Goal: Complete application form: Complete application form

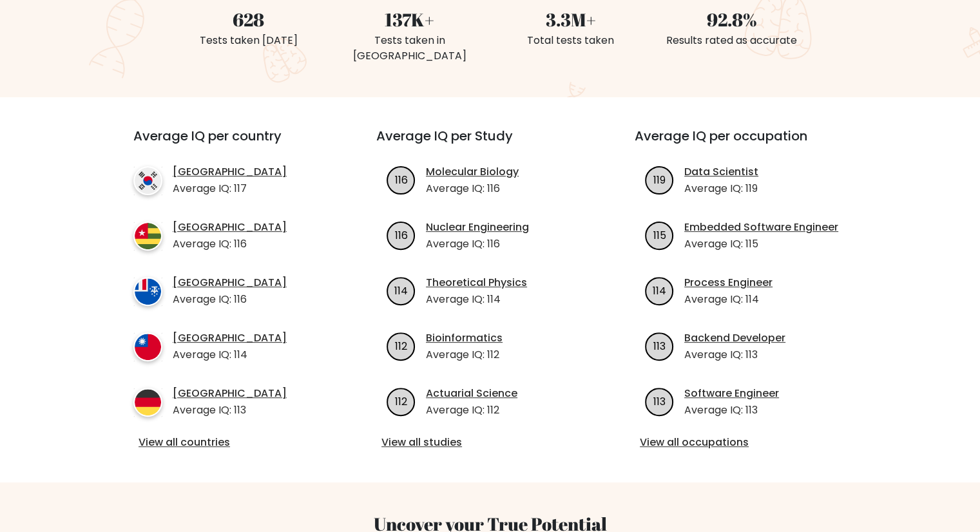
scroll to position [580, 0]
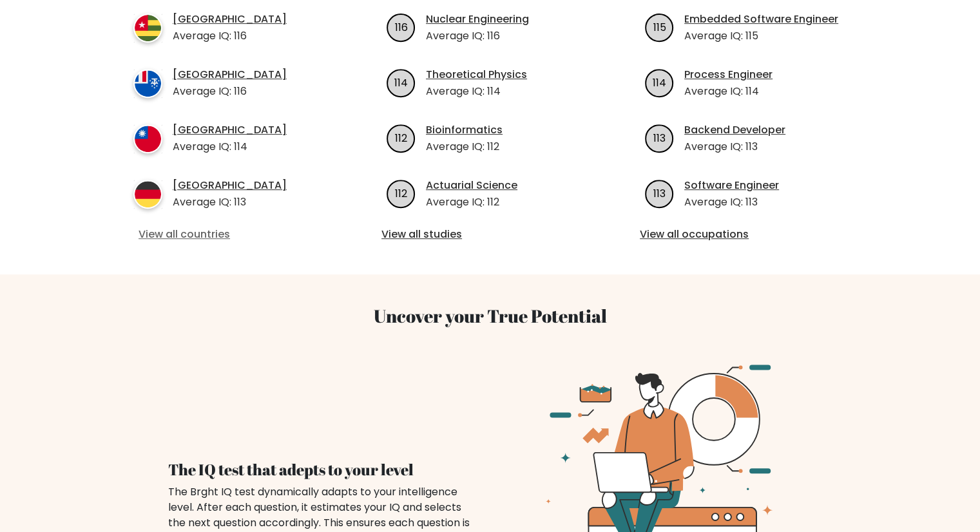
click at [186, 227] on link "View all countries" at bounding box center [232, 234] width 186 height 15
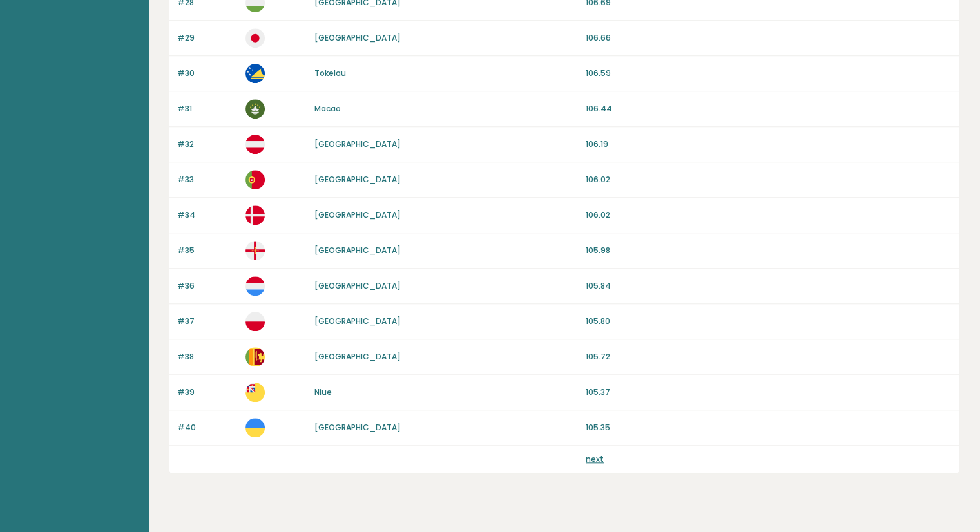
scroll to position [1136, 0]
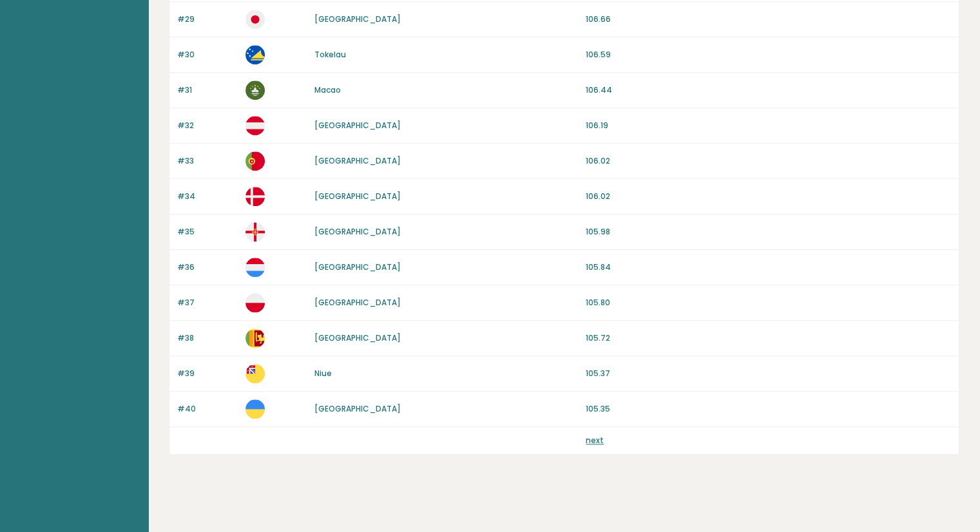
click at [592, 435] on link "next" at bounding box center [595, 440] width 18 height 11
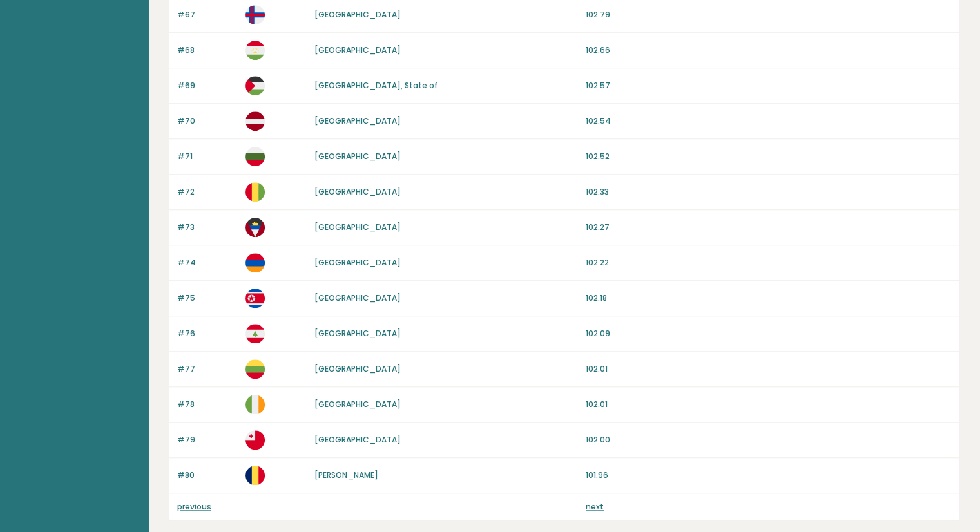
scroll to position [1136, 0]
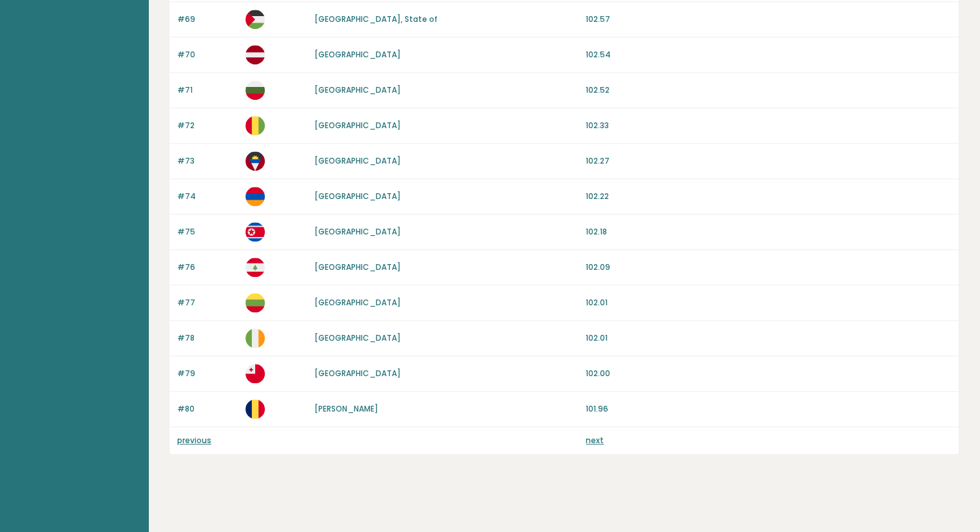
click at [596, 436] on link "next" at bounding box center [595, 440] width 18 height 11
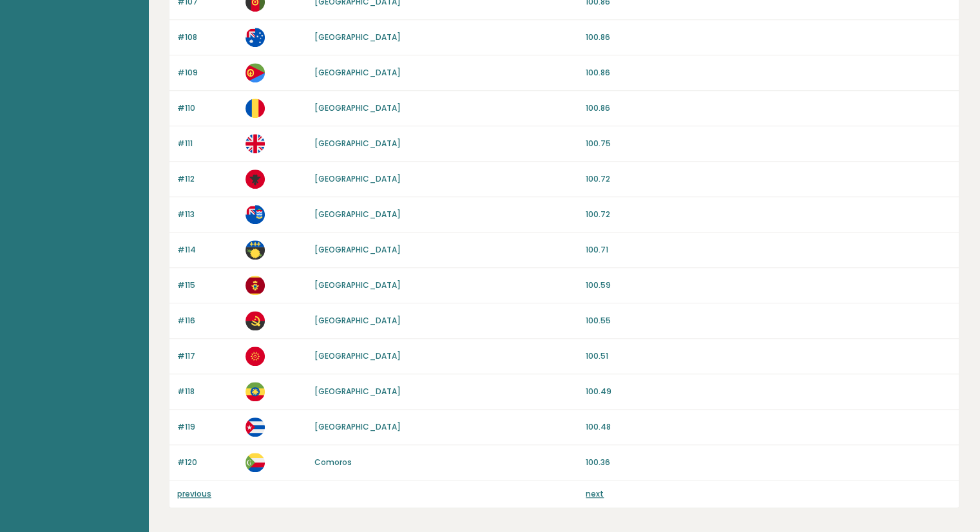
scroll to position [1136, 0]
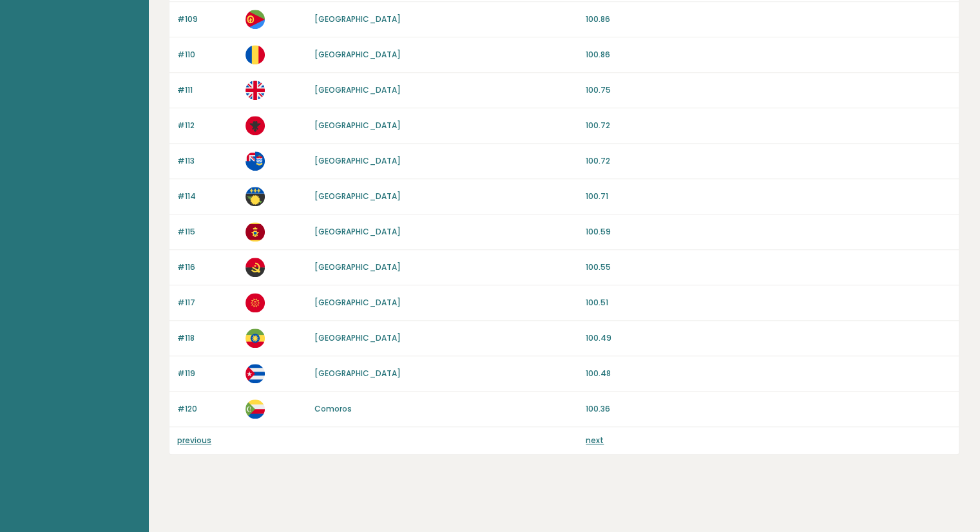
click at [595, 437] on link "next" at bounding box center [595, 440] width 18 height 11
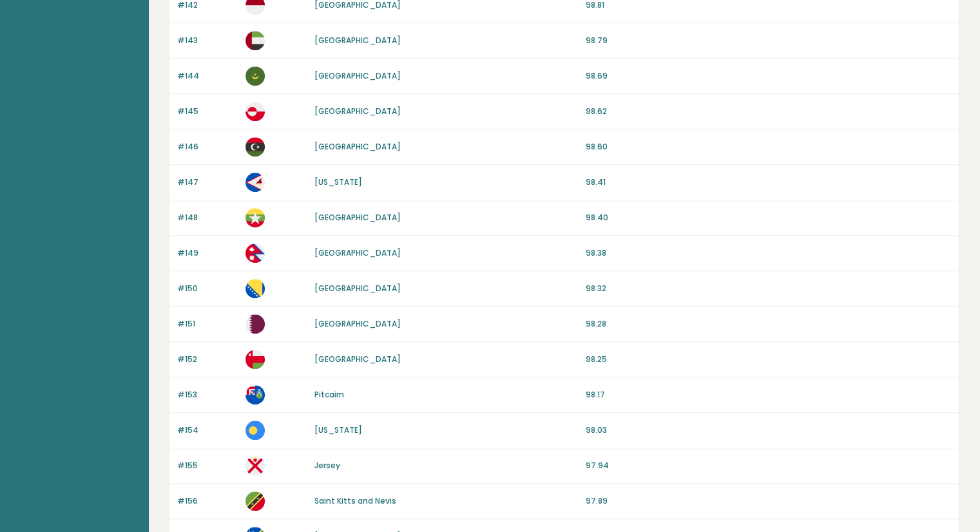
scroll to position [1136, 0]
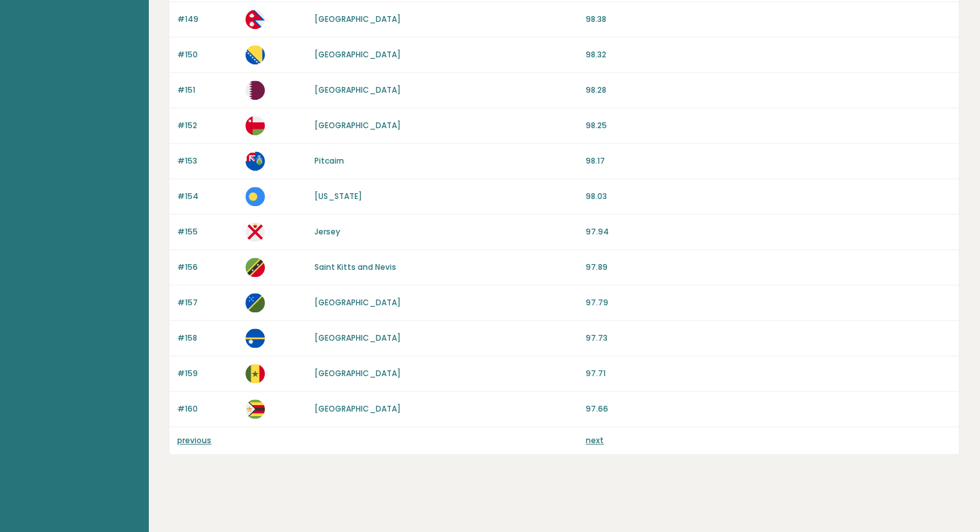
click at [592, 436] on link "next" at bounding box center [595, 440] width 18 height 11
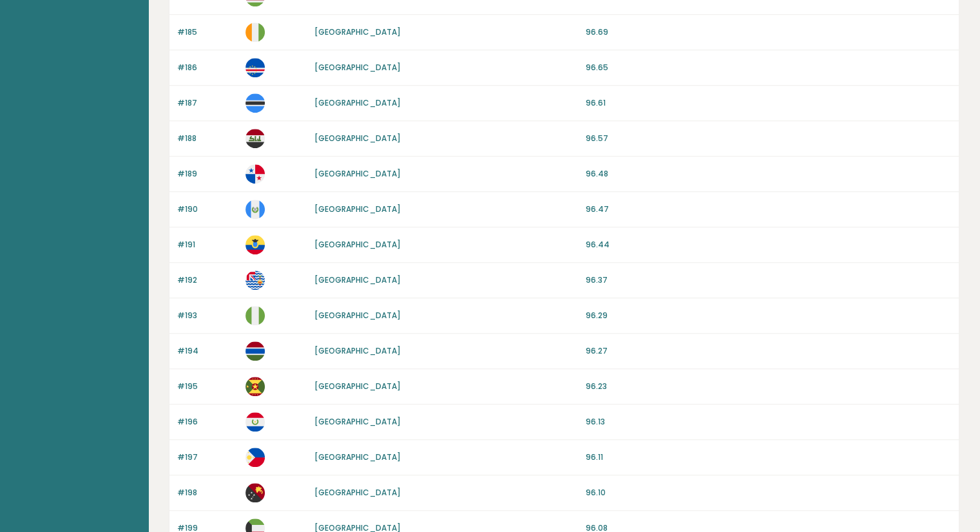
scroll to position [1095, 0]
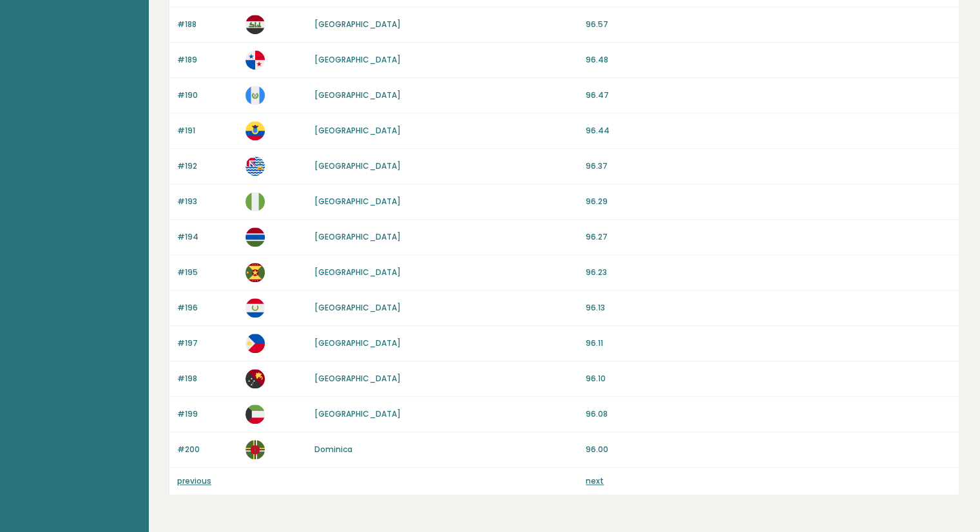
click at [595, 477] on link "next" at bounding box center [595, 481] width 18 height 11
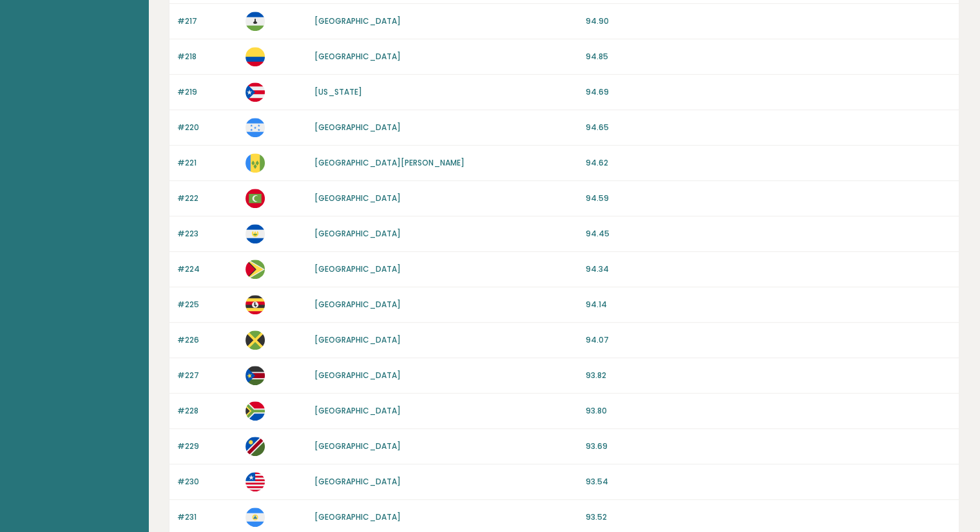
scroll to position [924, 0]
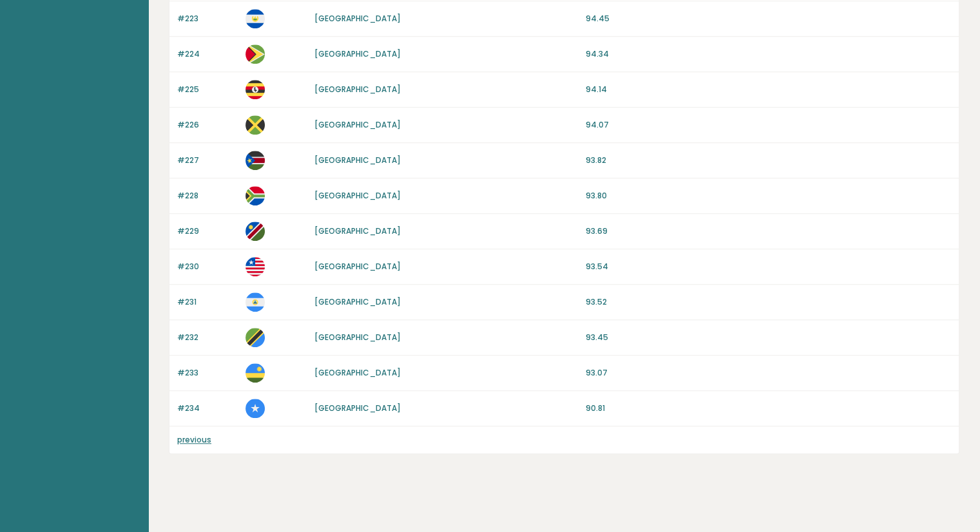
click at [204, 439] on link "previous" at bounding box center [194, 439] width 34 height 11
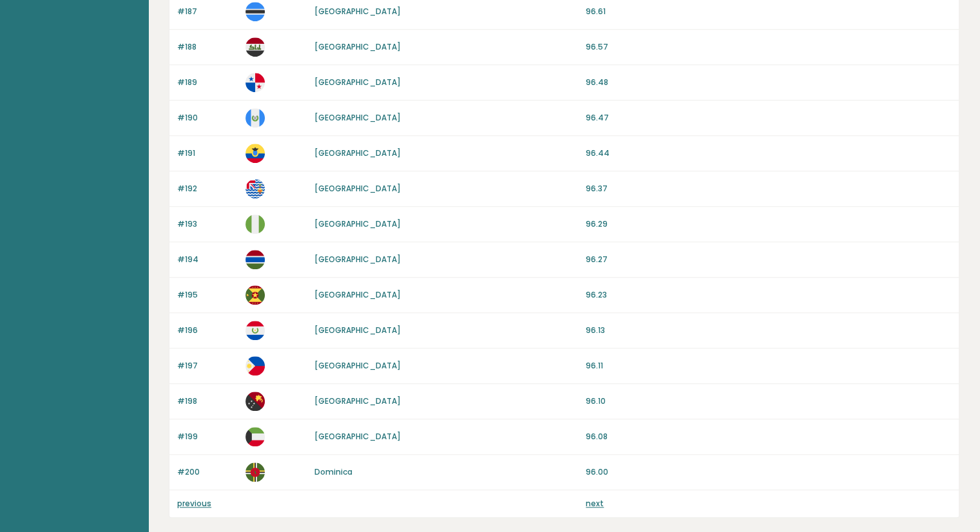
scroll to position [1095, 0]
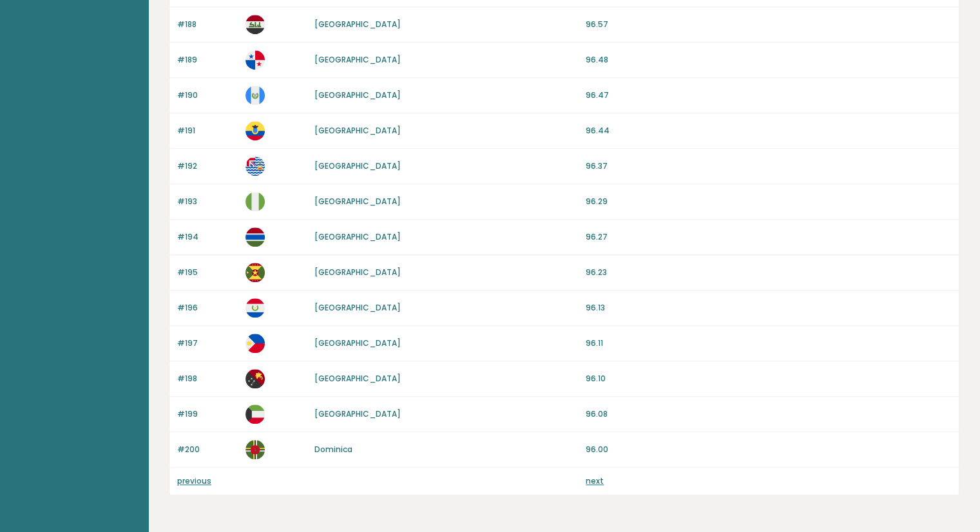
click at [195, 476] on link "previous" at bounding box center [194, 481] width 34 height 11
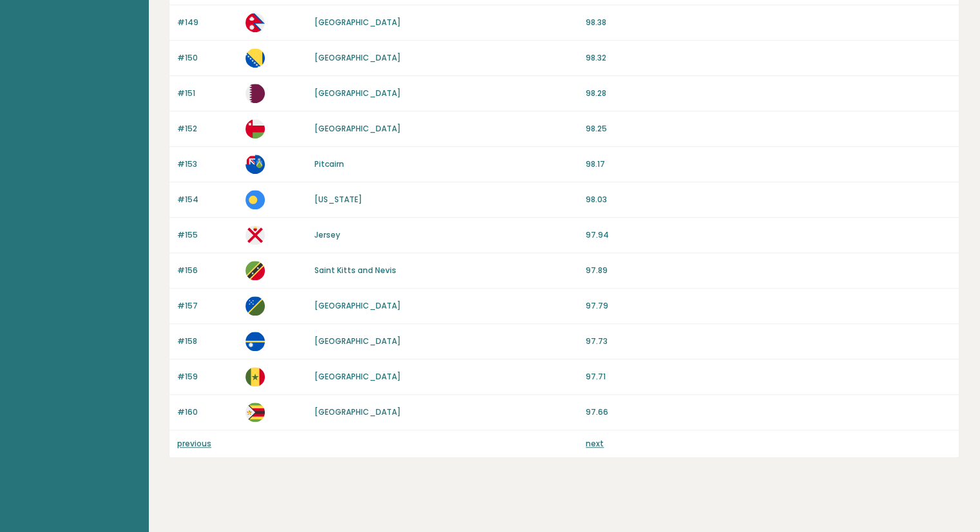
scroll to position [1136, 0]
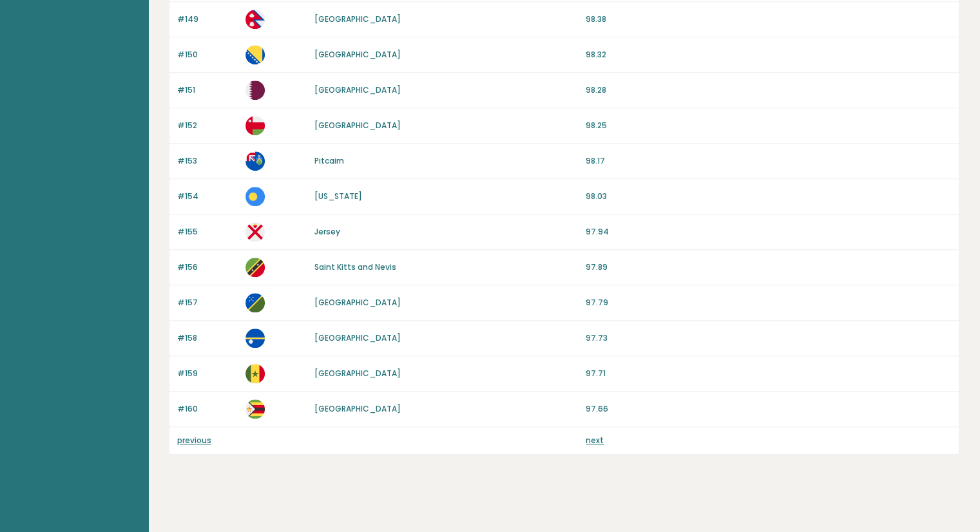
click at [207, 436] on link "previous" at bounding box center [194, 440] width 34 height 11
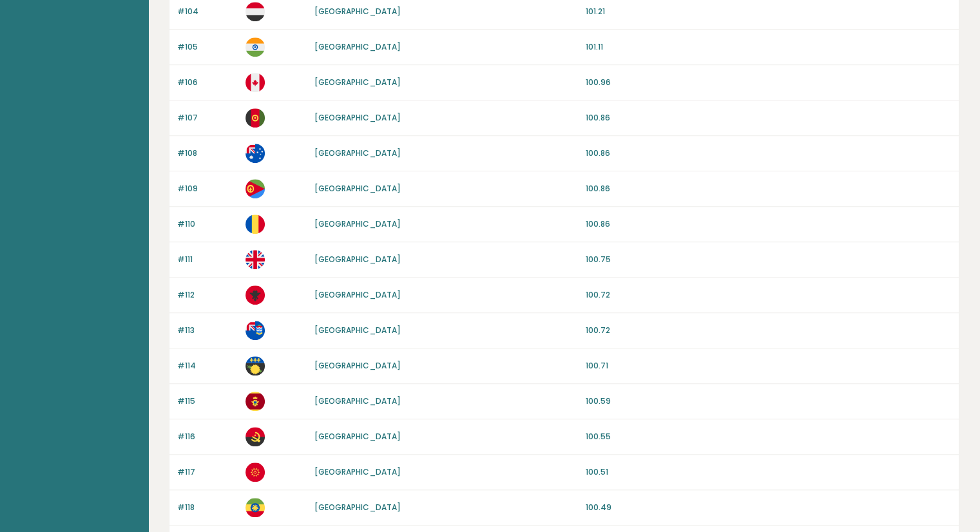
scroll to position [1095, 0]
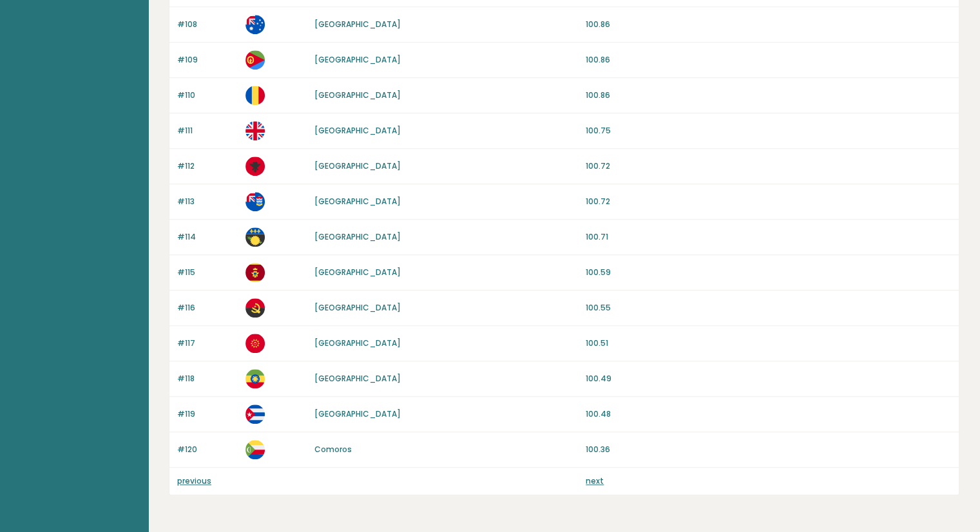
drag, startPoint x: 188, startPoint y: 475, endPoint x: 401, endPoint y: 396, distance: 228.1
click at [188, 476] on link "previous" at bounding box center [194, 481] width 34 height 11
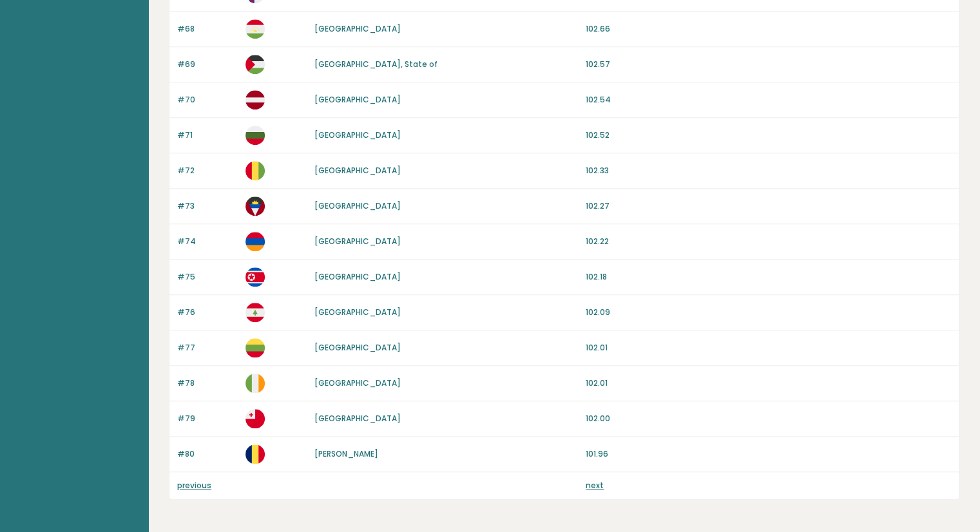
scroll to position [1095, 0]
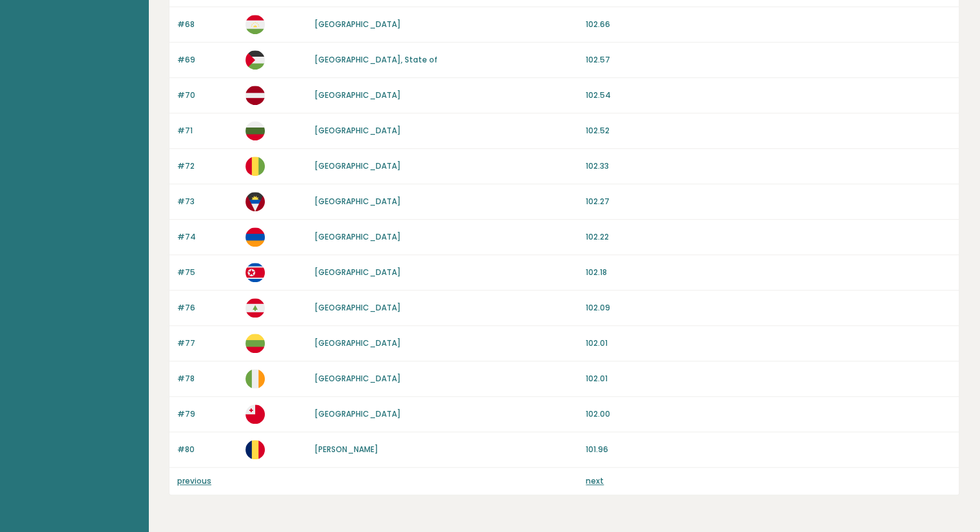
click at [187, 476] on link "previous" at bounding box center [194, 481] width 34 height 11
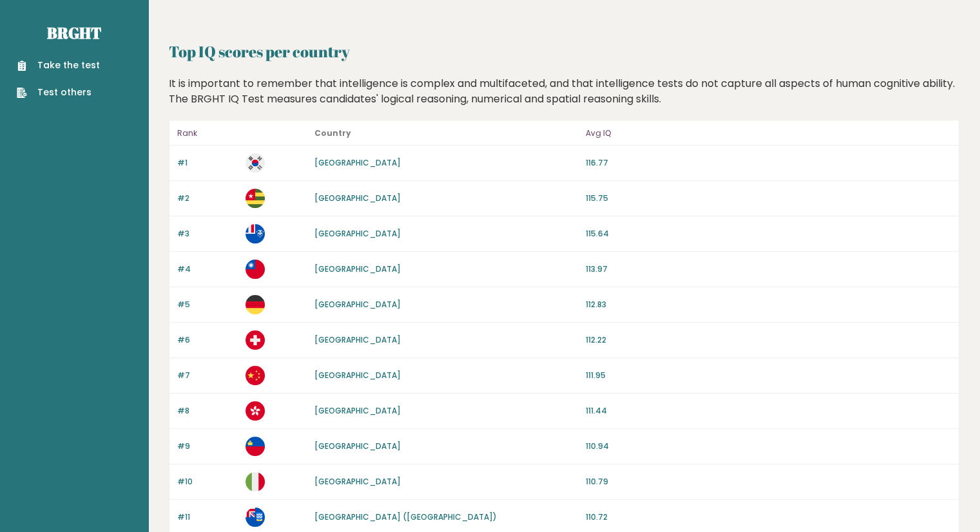
click at [82, 64] on link "Take the test" at bounding box center [58, 66] width 83 height 14
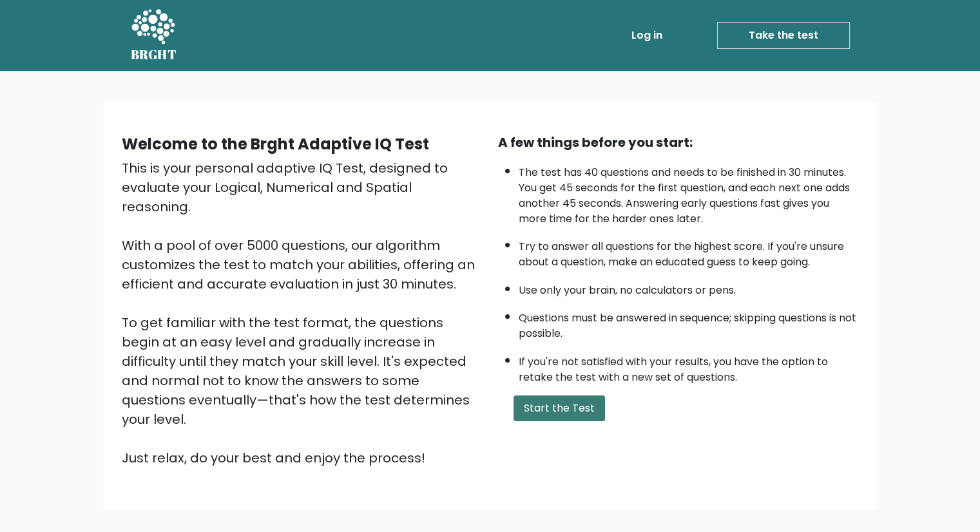
click at [532, 409] on button "Start the Test" at bounding box center [559, 409] width 91 height 26
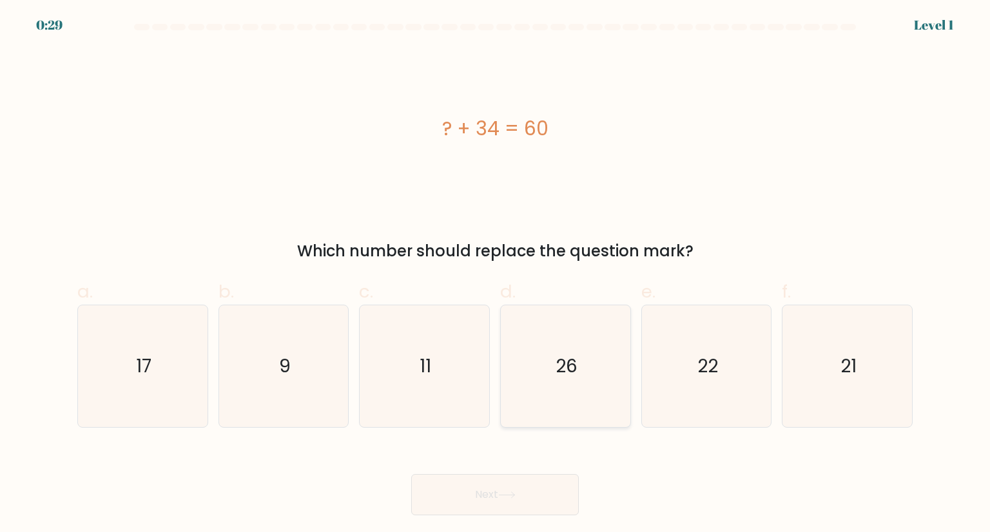
click at [558, 349] on icon "26" at bounding box center [565, 365] width 121 height 121
click at [496, 274] on input "d. 26" at bounding box center [495, 270] width 1 height 8
radio input "true"
click at [490, 496] on button "Next" at bounding box center [495, 494] width 168 height 41
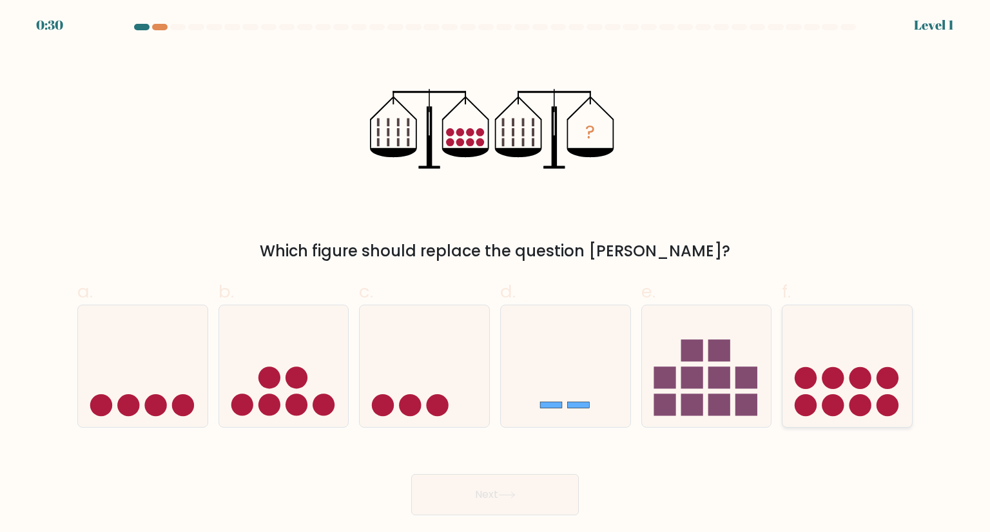
click at [807, 354] on icon at bounding box center [847, 366] width 130 height 107
click at [496, 274] on input "f." at bounding box center [495, 270] width 1 height 8
radio input "true"
click at [506, 488] on button "Next" at bounding box center [495, 494] width 168 height 41
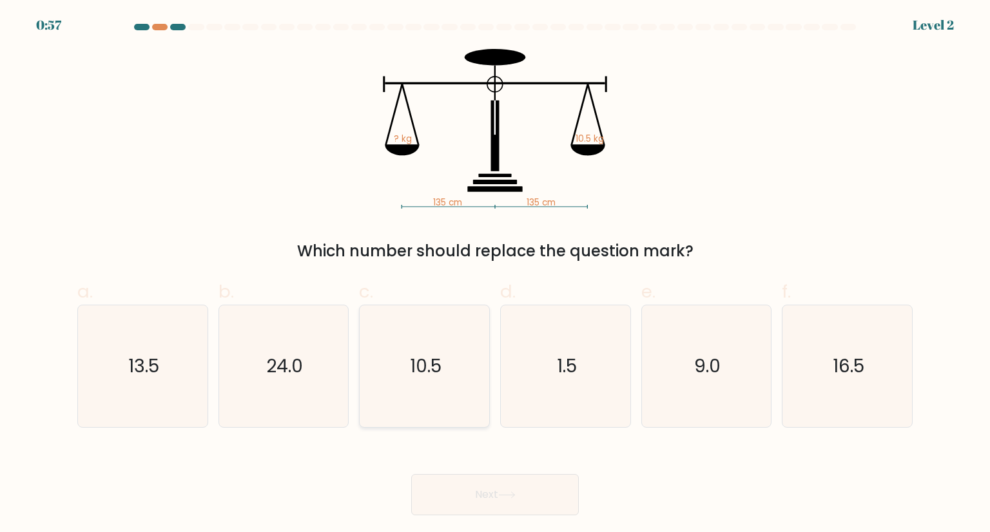
click at [446, 342] on icon "10.5" at bounding box center [423, 365] width 121 height 121
click at [495, 274] on input "c. 10.5" at bounding box center [495, 270] width 1 height 8
radio input "true"
click at [537, 487] on button "Next" at bounding box center [495, 494] width 168 height 41
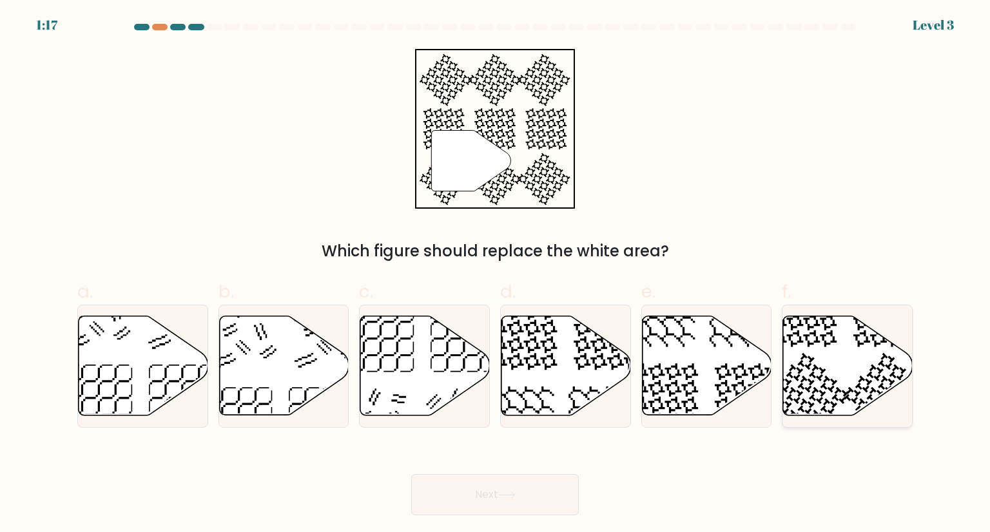
click at [820, 354] on icon at bounding box center [848, 365] width 130 height 99
click at [496, 274] on input "f." at bounding box center [495, 270] width 1 height 8
radio input "true"
click at [533, 496] on button "Next" at bounding box center [495, 494] width 168 height 41
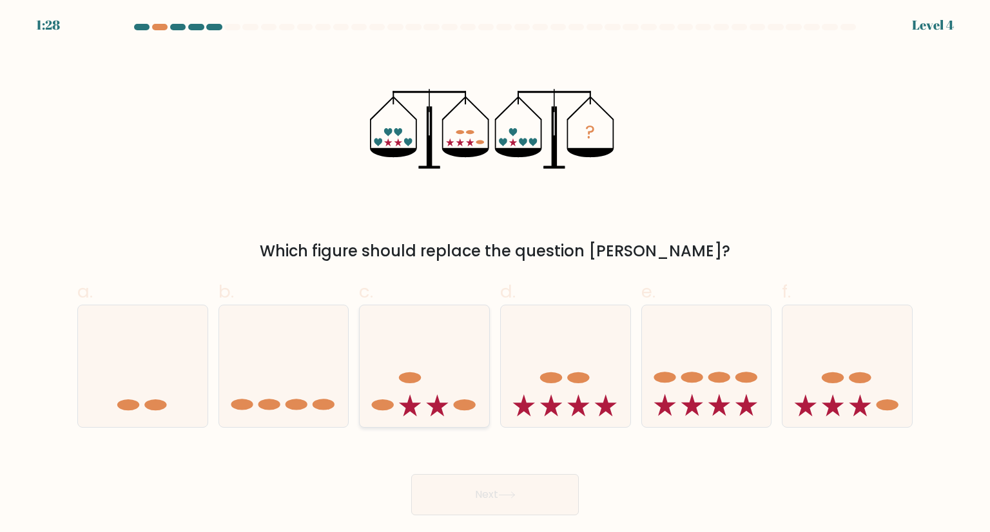
click at [448, 364] on icon at bounding box center [425, 366] width 130 height 107
click at [495, 274] on input "c." at bounding box center [495, 270] width 1 height 8
radio input "true"
drag, startPoint x: 489, startPoint y: 488, endPoint x: 518, endPoint y: 485, distance: 29.2
click at [489, 488] on button "Next" at bounding box center [495, 494] width 168 height 41
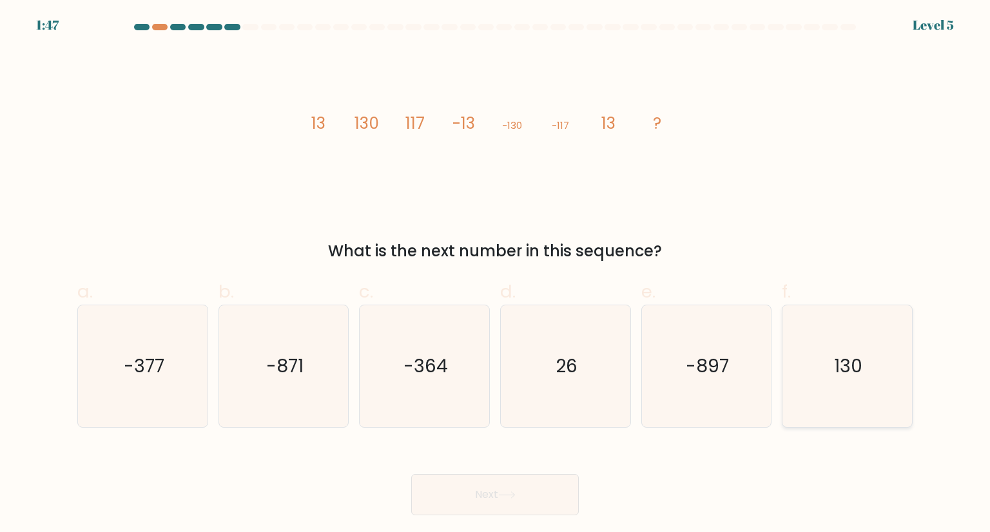
click at [849, 361] on text "130" at bounding box center [848, 366] width 28 height 26
click at [496, 274] on input "f. 130" at bounding box center [495, 270] width 1 height 8
radio input "true"
drag, startPoint x: 537, startPoint y: 485, endPoint x: 673, endPoint y: 435, distance: 144.3
click at [537, 485] on button "Next" at bounding box center [495, 494] width 168 height 41
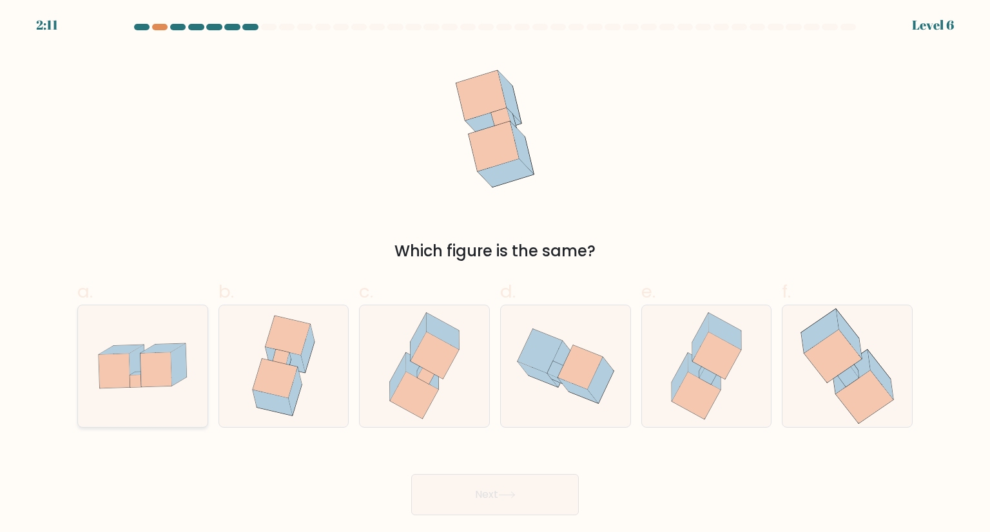
click at [138, 351] on icon at bounding box center [136, 366] width 15 height 42
click at [495, 274] on input "a." at bounding box center [495, 270] width 1 height 8
radio input "true"
click at [571, 496] on button "Next" at bounding box center [495, 494] width 168 height 41
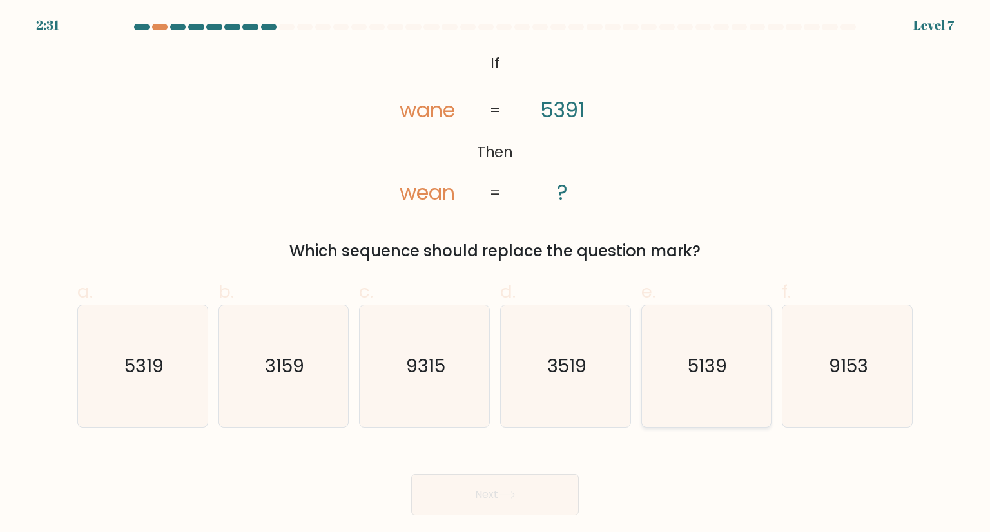
click at [702, 382] on icon "5139" at bounding box center [706, 365] width 121 height 121
click at [496, 274] on input "e. 5139" at bounding box center [495, 270] width 1 height 8
radio input "true"
click at [505, 505] on button "Next" at bounding box center [495, 494] width 168 height 41
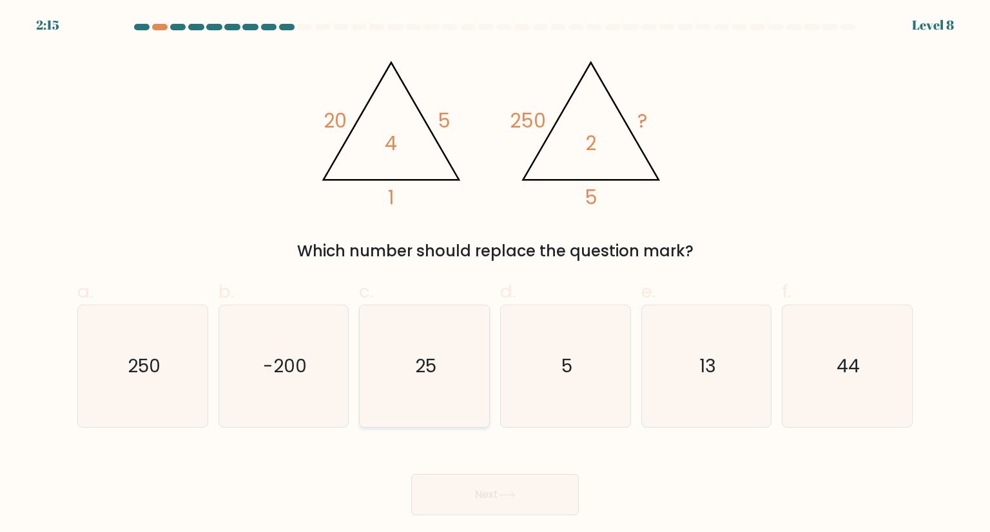
click at [463, 356] on icon "25" at bounding box center [423, 365] width 121 height 121
click at [495, 274] on input "c. 25" at bounding box center [495, 270] width 1 height 8
radio input "true"
click at [526, 488] on button "Next" at bounding box center [495, 494] width 168 height 41
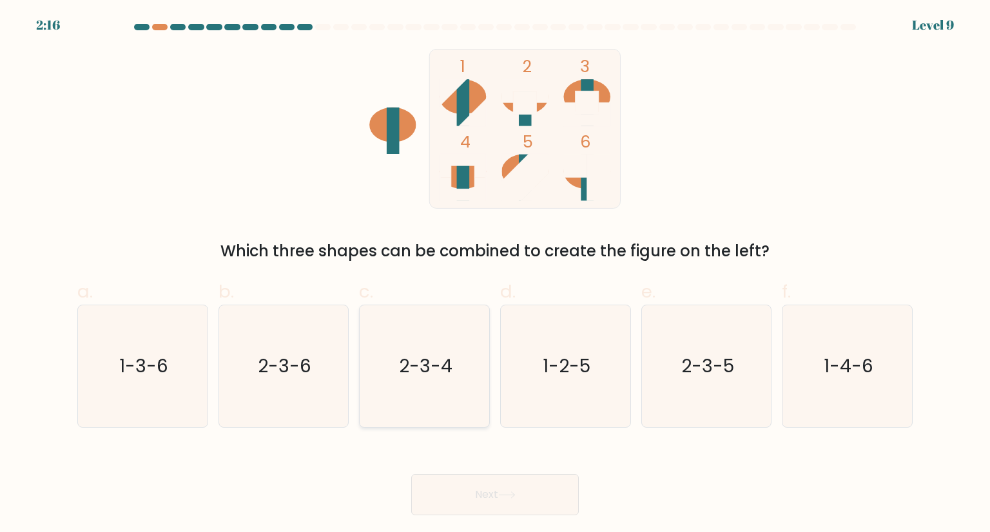
click at [457, 356] on icon "2-3-4" at bounding box center [423, 365] width 121 height 121
click at [495, 274] on input "c. 2-3-4" at bounding box center [495, 270] width 1 height 8
radio input "true"
click at [585, 345] on icon "1-2-5" at bounding box center [565, 365] width 121 height 121
click at [496, 274] on input "d. 1-2-5" at bounding box center [495, 270] width 1 height 8
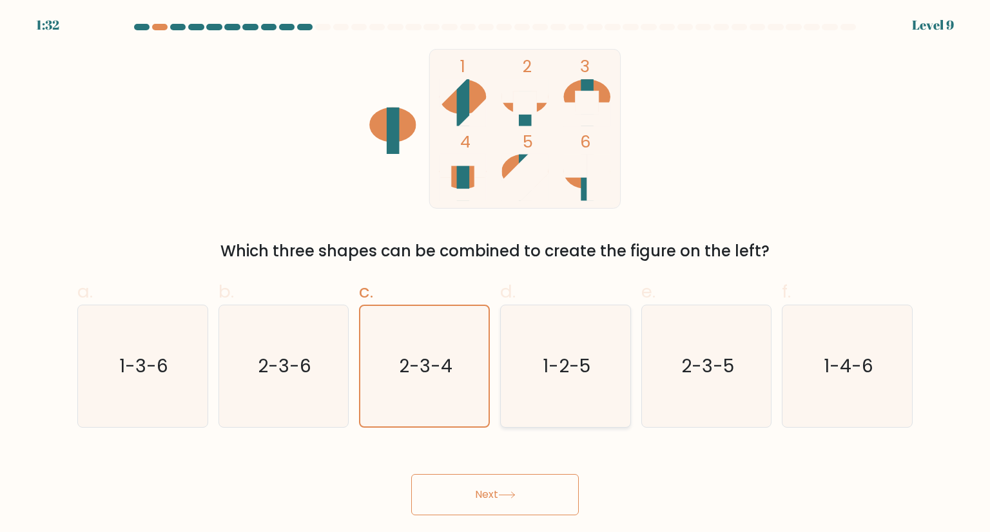
radio input "true"
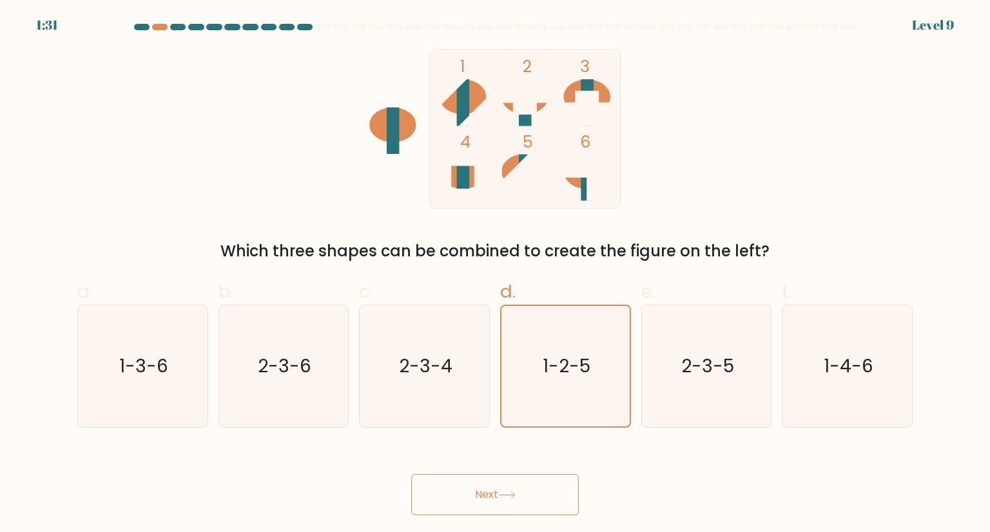
click at [543, 490] on button "Next" at bounding box center [495, 494] width 168 height 41
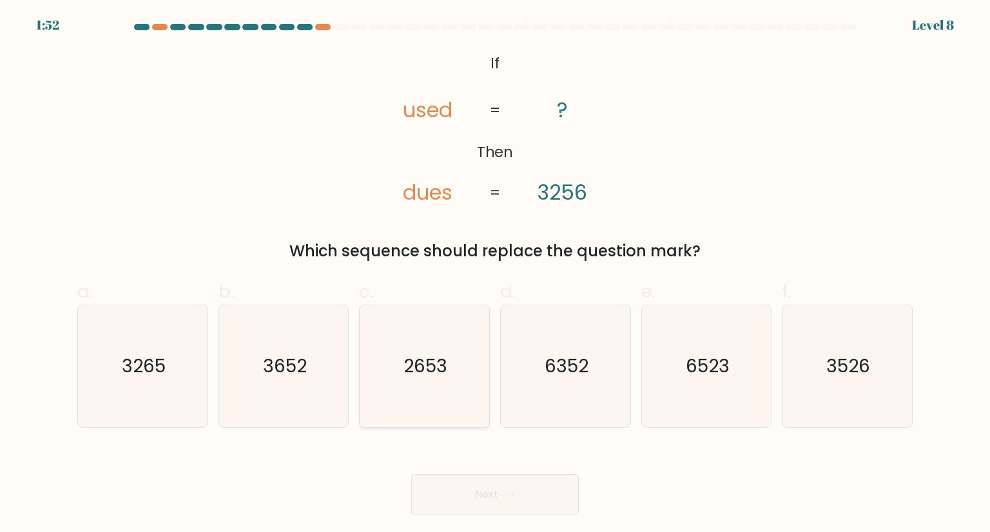
click at [435, 370] on text "2653" at bounding box center [426, 366] width 44 height 26
click at [495, 274] on input "c. 2653" at bounding box center [495, 270] width 1 height 8
radio input "true"
click at [515, 490] on button "Next" at bounding box center [495, 494] width 168 height 41
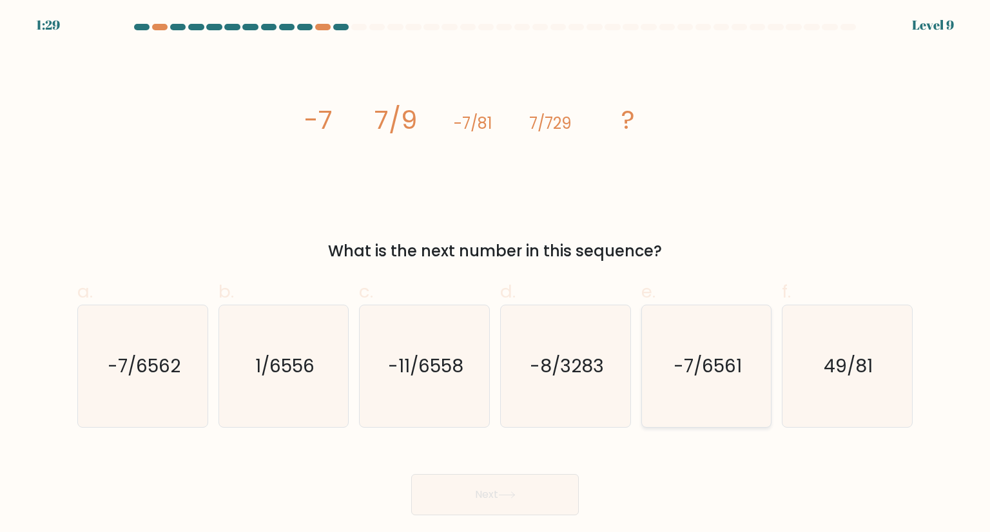
click at [690, 363] on text "-7/6561" at bounding box center [707, 366] width 68 height 26
click at [496, 274] on input "e. -7/6561" at bounding box center [495, 270] width 1 height 8
radio input "true"
click at [515, 496] on icon at bounding box center [506, 495] width 17 height 7
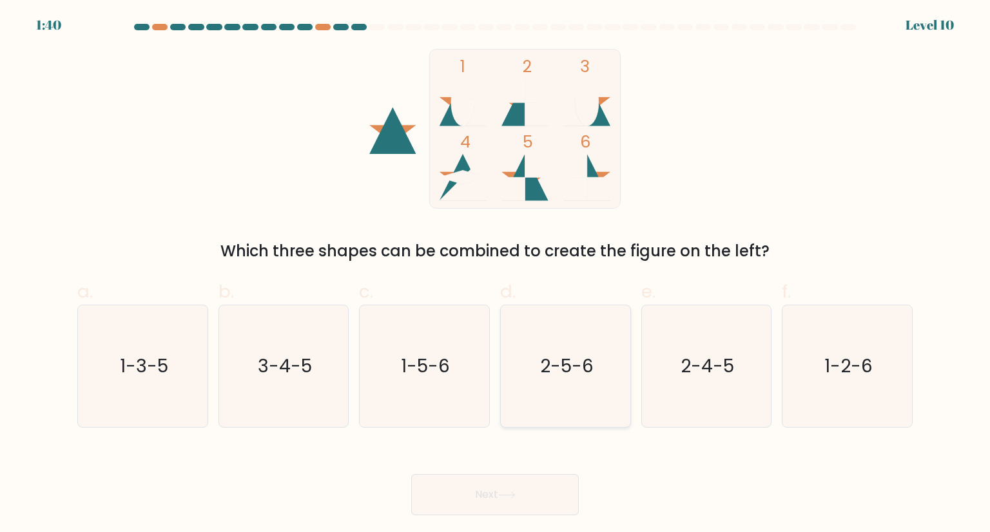
click at [566, 372] on text "2-5-6" at bounding box center [566, 366] width 53 height 26
click at [496, 274] on input "d. 2-5-6" at bounding box center [495, 270] width 1 height 8
radio input "true"
click at [516, 505] on button "Next" at bounding box center [495, 494] width 168 height 41
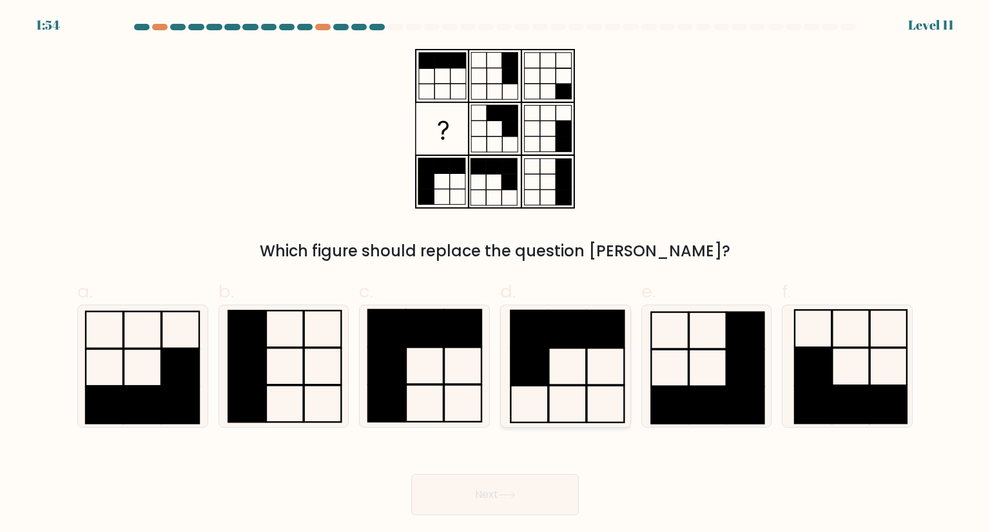
click at [544, 349] on rect at bounding box center [528, 366] width 37 height 37
click at [496, 274] on input "d." at bounding box center [495, 270] width 1 height 8
radio input "true"
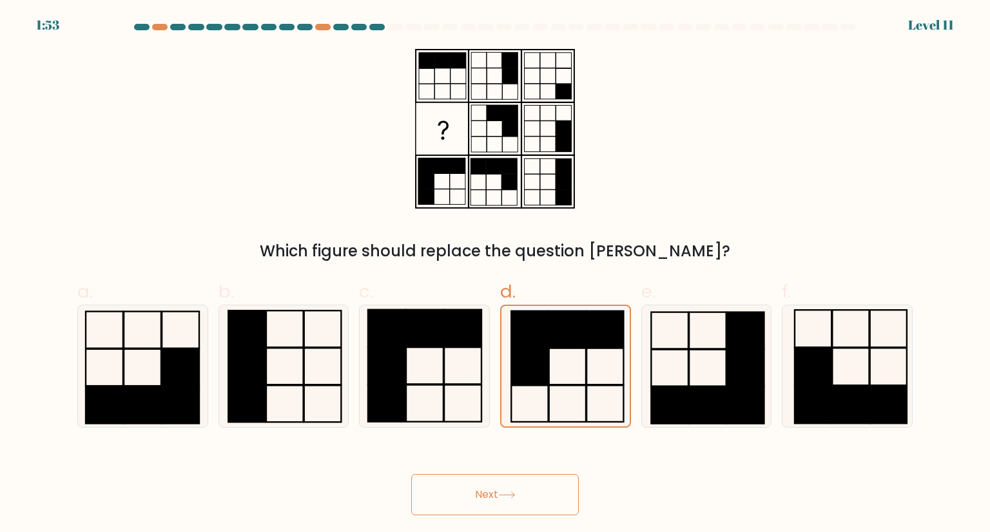
click at [512, 490] on button "Next" at bounding box center [495, 494] width 168 height 41
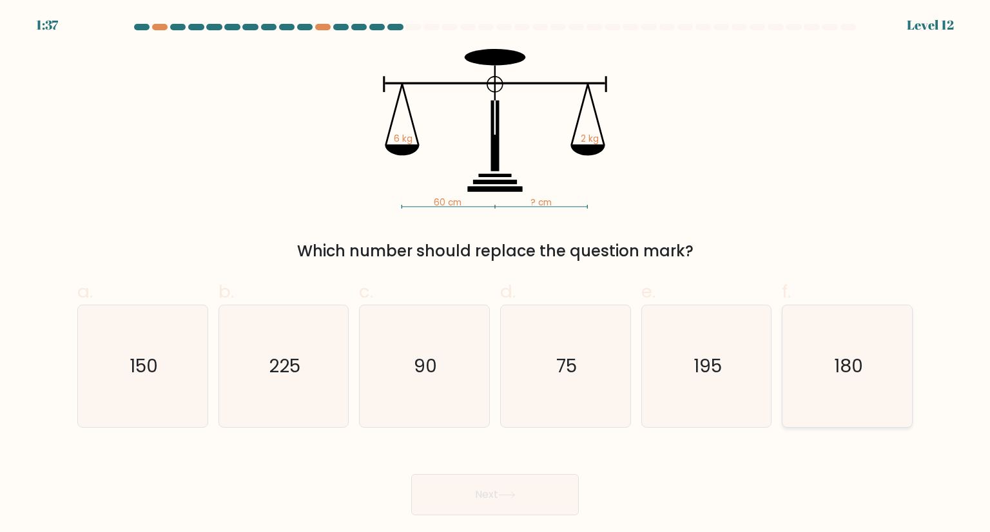
click at [849, 380] on icon "180" at bounding box center [846, 365] width 121 height 121
click at [496, 274] on input "f. 180" at bounding box center [495, 270] width 1 height 8
radio input "true"
click at [526, 490] on button "Next" at bounding box center [495, 494] width 168 height 41
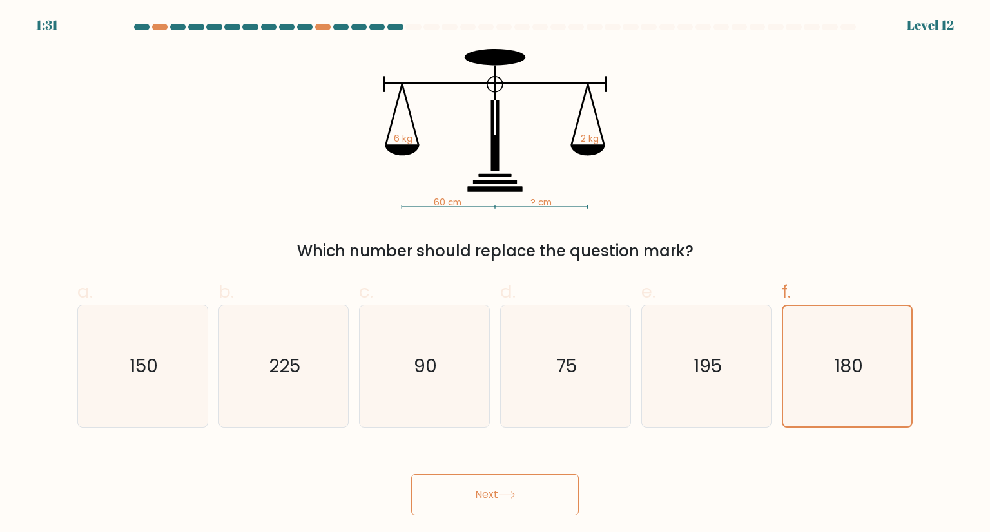
click at [487, 490] on button "Next" at bounding box center [495, 494] width 168 height 41
click at [480, 490] on button "Next" at bounding box center [495, 494] width 168 height 41
click at [708, 492] on div "Next" at bounding box center [495, 479] width 851 height 72
click at [470, 490] on button "Next" at bounding box center [495, 494] width 168 height 41
click at [865, 364] on icon "180" at bounding box center [847, 366] width 120 height 120
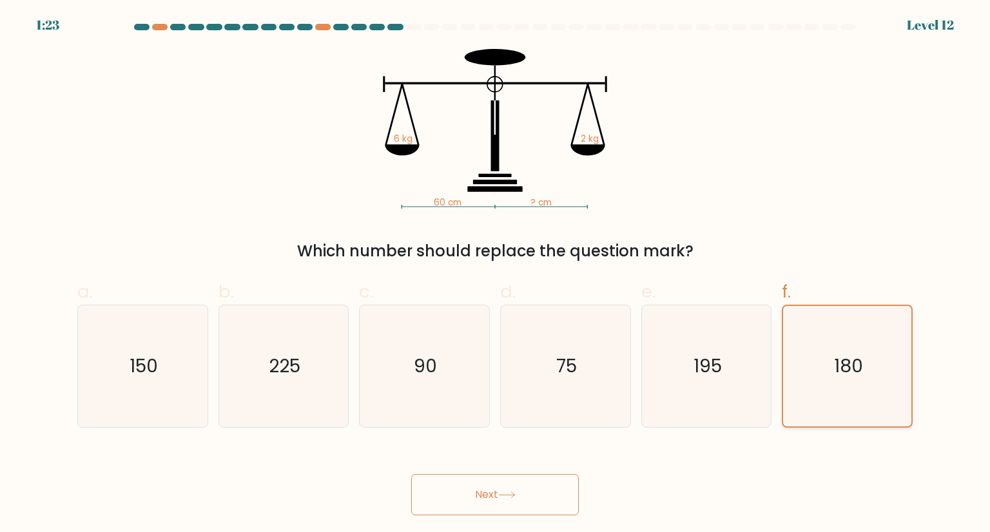
click at [496, 274] on input "f. 180" at bounding box center [495, 270] width 1 height 8
click at [500, 494] on button "Next" at bounding box center [495, 494] width 168 height 41
click at [544, 213] on div "60 cm ? cm 6 kg 2 kg Which number should replace the question mark?" at bounding box center [495, 156] width 851 height 214
click at [863, 390] on icon "180" at bounding box center [847, 366] width 120 height 120
click at [496, 274] on input "f. 180" at bounding box center [495, 270] width 1 height 8
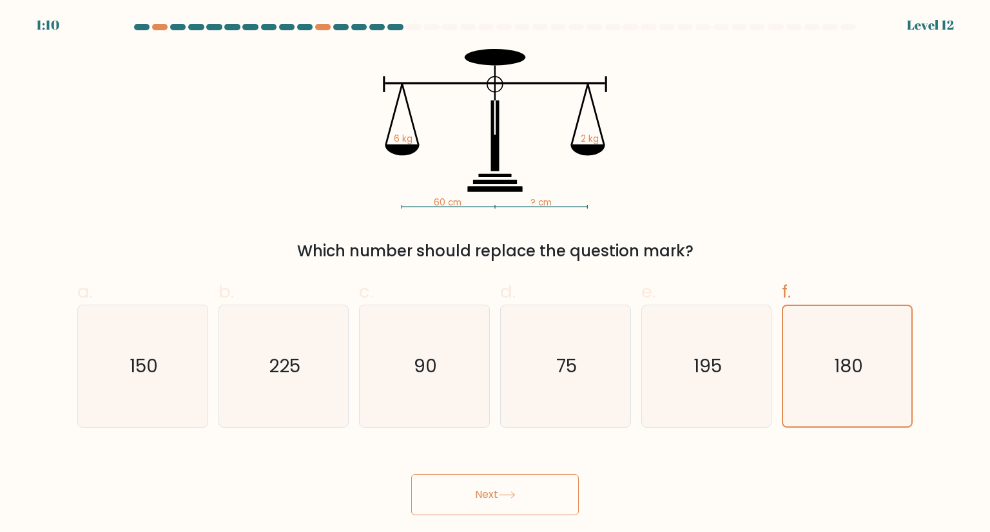
click at [528, 486] on button "Next" at bounding box center [495, 494] width 168 height 41
click at [423, 380] on icon "90" at bounding box center [423, 365] width 121 height 121
click at [495, 274] on input "c. 90" at bounding box center [495, 270] width 1 height 8
radio input "true"
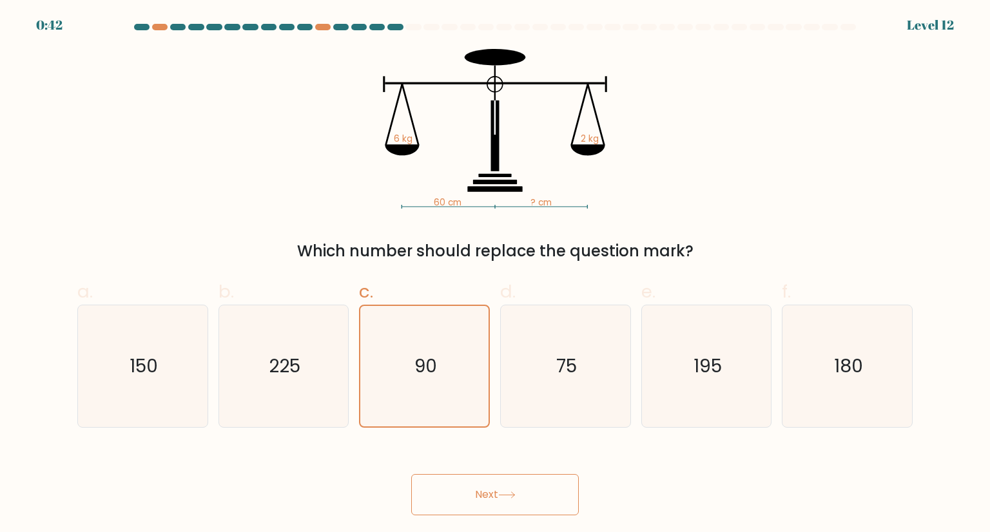
click at [490, 500] on button "Next" at bounding box center [495, 494] width 168 height 41
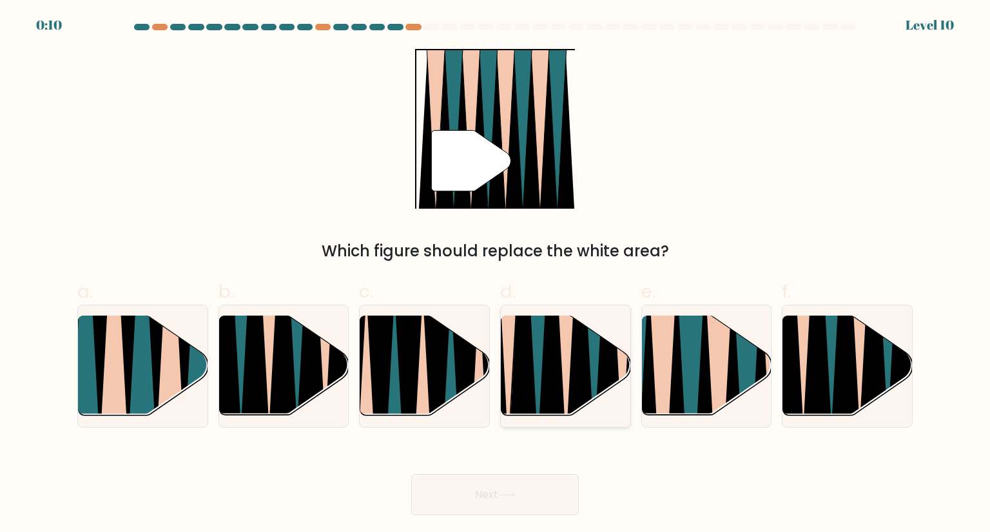
click at [539, 321] on icon at bounding box center [537, 314] width 29 height 259
click at [496, 274] on input "d." at bounding box center [495, 270] width 1 height 8
radio input "true"
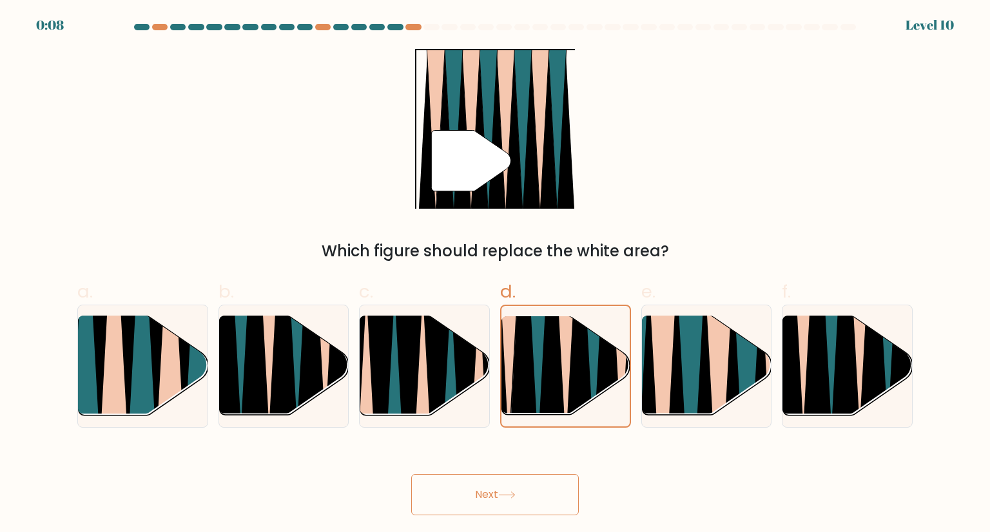
drag, startPoint x: 487, startPoint y: 503, endPoint x: 500, endPoint y: 505, distance: 13.0
click at [487, 503] on button "Next" at bounding box center [495, 494] width 168 height 41
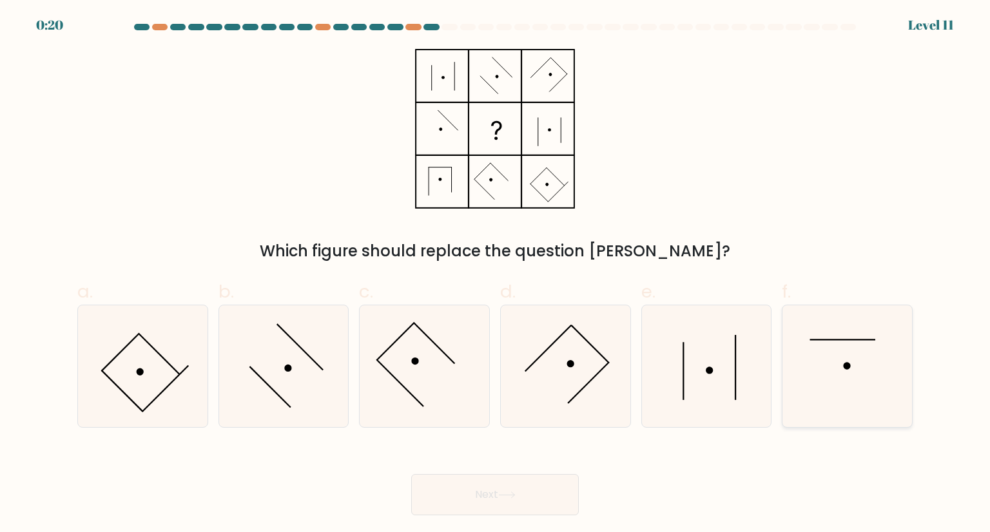
click at [814, 358] on icon at bounding box center [846, 365] width 121 height 121
click at [496, 274] on input "f." at bounding box center [495, 270] width 1 height 8
radio input "true"
click at [502, 494] on icon at bounding box center [506, 495] width 17 height 7
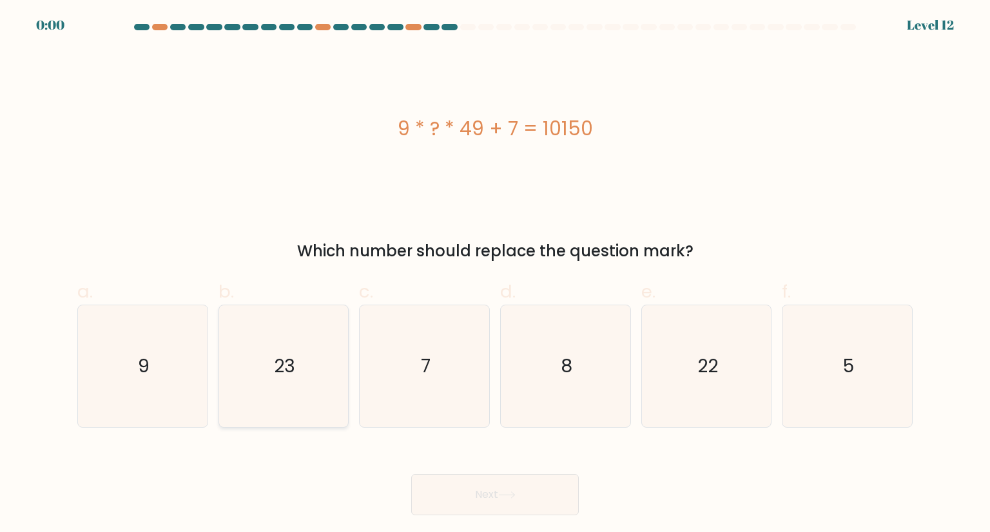
click at [301, 358] on icon "23" at bounding box center [283, 365] width 121 height 121
click at [495, 274] on input "b. 23" at bounding box center [495, 270] width 1 height 8
radio input "true"
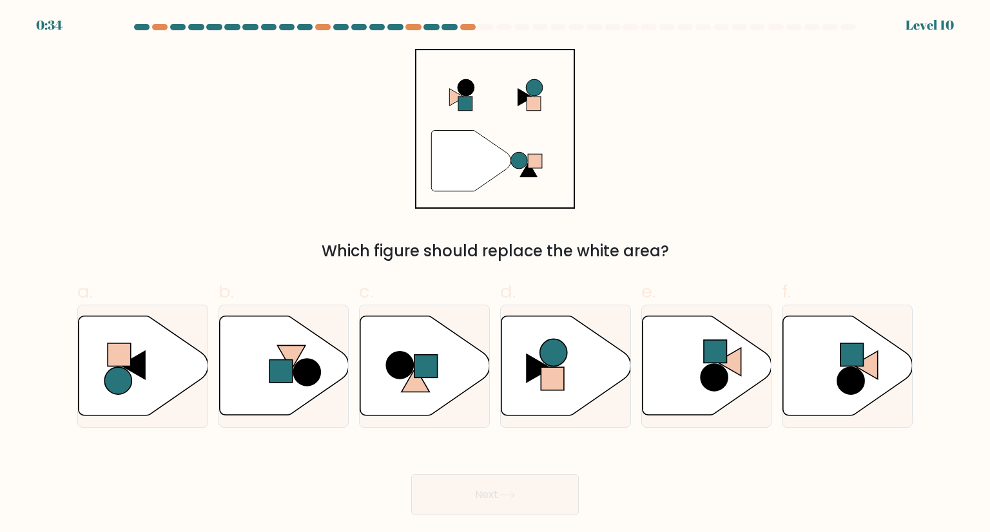
click at [724, 164] on div "" Which figure should replace the white area?" at bounding box center [495, 156] width 851 height 214
